Goal: Information Seeking & Learning: Learn about a topic

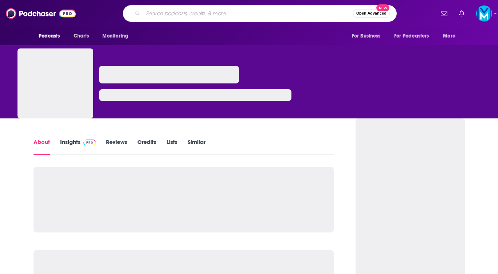
click at [146, 12] on input "Search podcasts, credits, & more..." at bounding box center [248, 14] width 210 height 12
paste input "The Project Censored Show"
type input "The Project Censored Show"
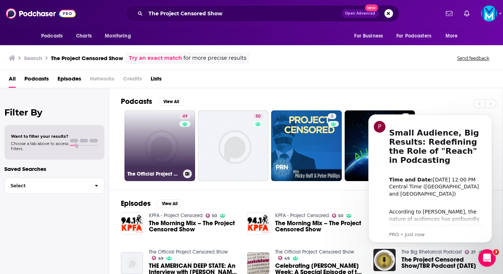
click at [157, 151] on link "49 The Official Project Censored Show" at bounding box center [160, 145] width 71 height 71
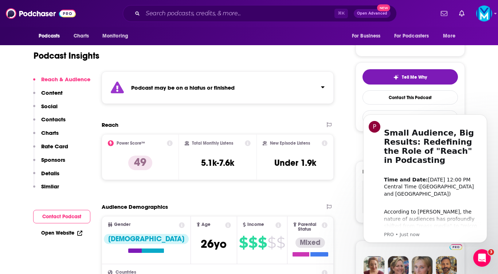
scroll to position [144, 0]
